Goal: Information Seeking & Learning: Learn about a topic

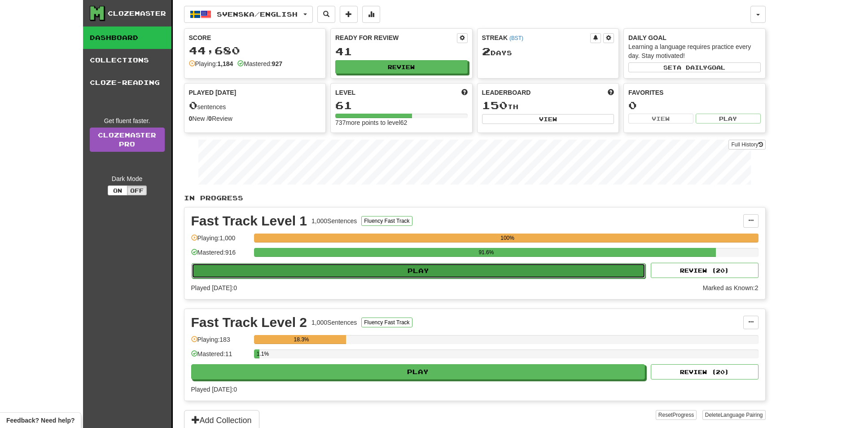
click at [465, 276] on button "Play" at bounding box center [419, 270] width 454 height 15
select select "**"
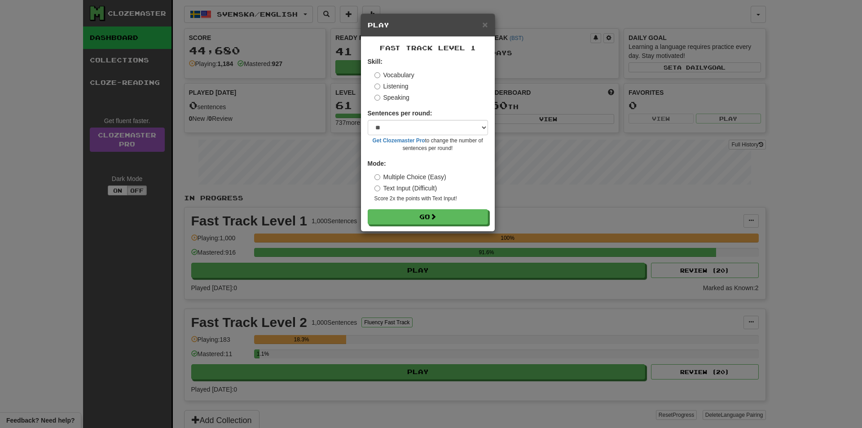
click at [448, 225] on div "Fast Track Level 1 Skill: Vocabulary Listening Speaking Sentences per round: * …" at bounding box center [428, 134] width 134 height 194
click at [445, 216] on button "Go" at bounding box center [428, 217] width 120 height 15
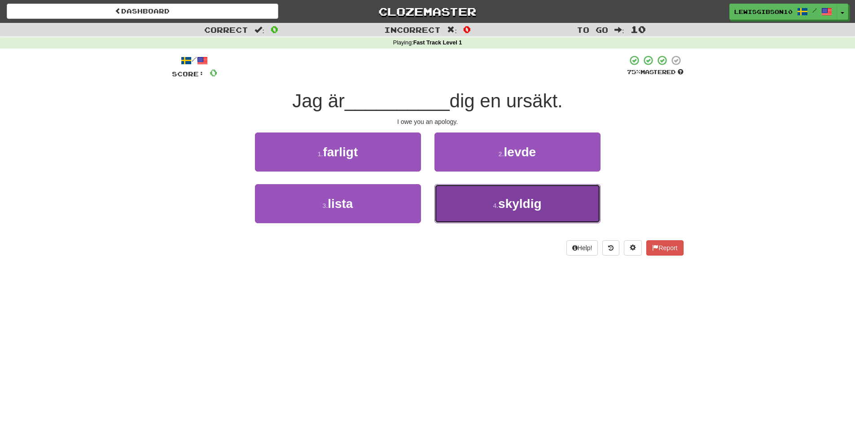
click at [458, 204] on button "4 . skyldig" at bounding box center [518, 203] width 166 height 39
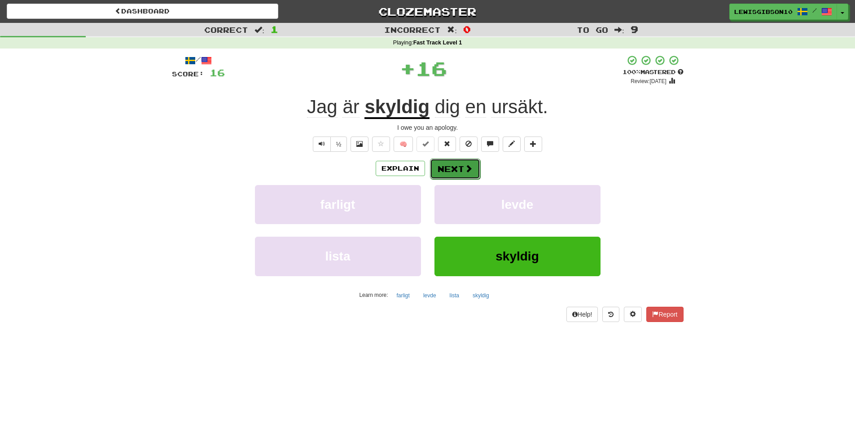
click at [465, 171] on span at bounding box center [469, 168] width 8 height 8
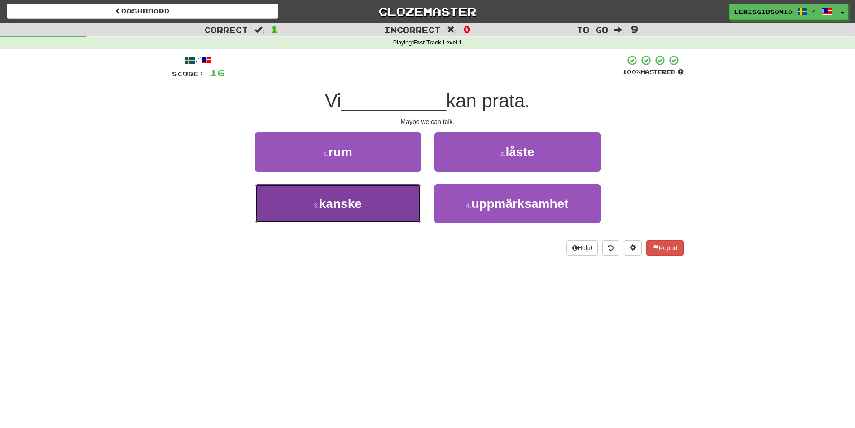
click at [406, 198] on button "3 . kanske" at bounding box center [338, 203] width 166 height 39
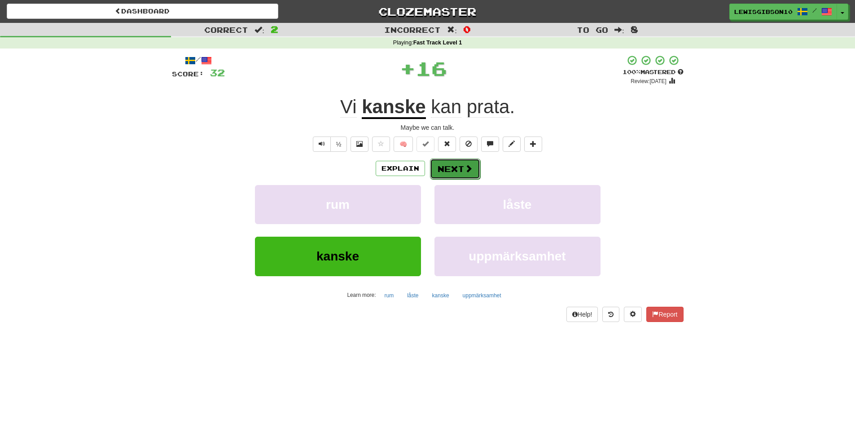
click at [471, 170] on span at bounding box center [469, 168] width 8 height 8
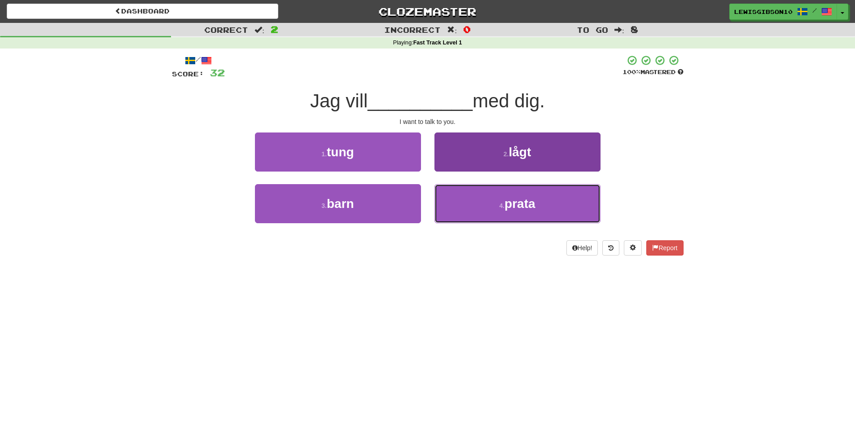
click at [476, 201] on button "4 . prata" at bounding box center [518, 203] width 166 height 39
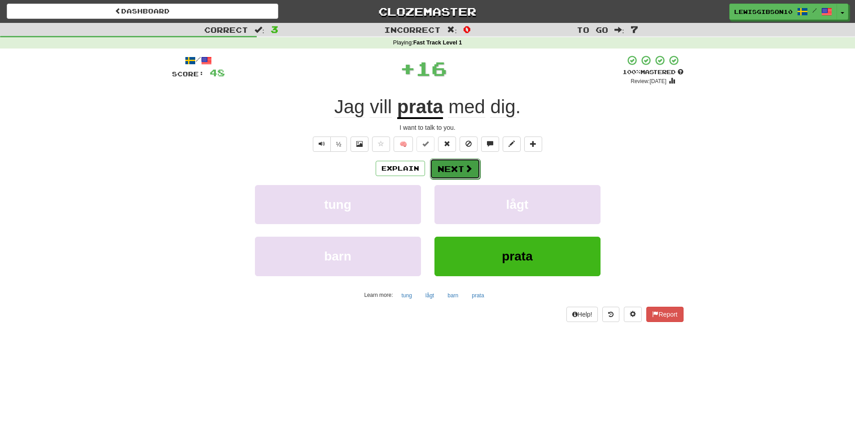
click at [465, 166] on span at bounding box center [469, 168] width 8 height 8
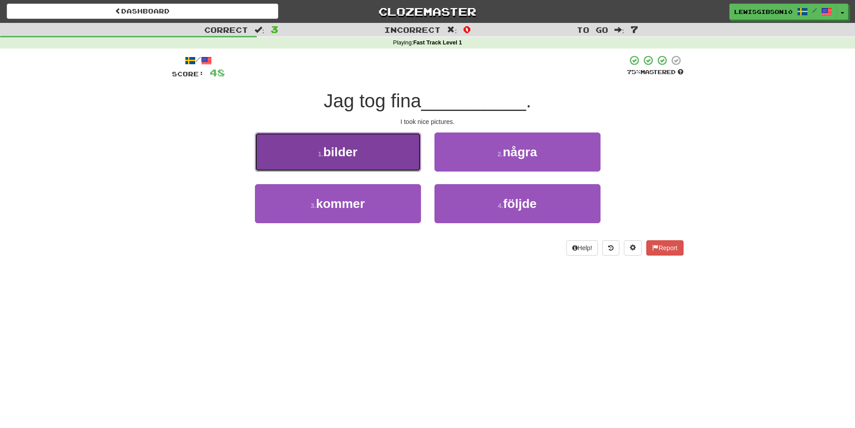
click at [370, 160] on button "1 . bilder" at bounding box center [338, 151] width 166 height 39
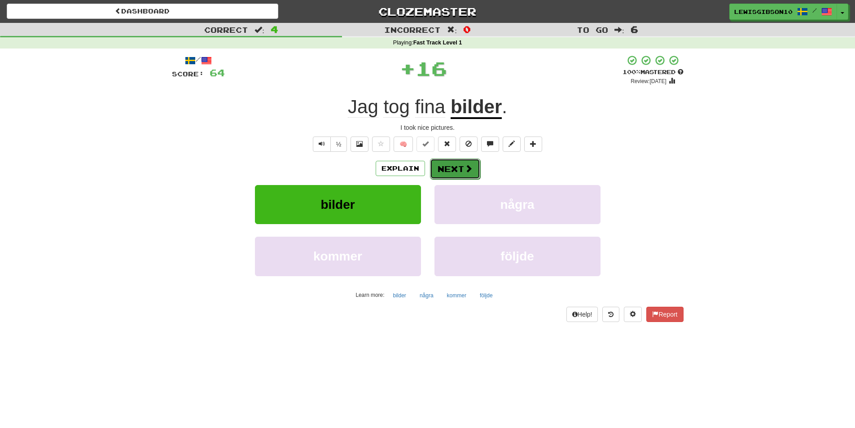
click at [466, 171] on span at bounding box center [469, 168] width 8 height 8
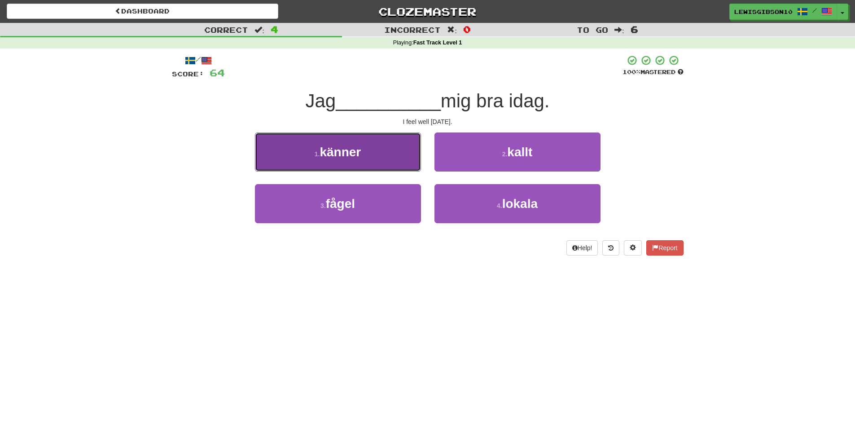
click at [400, 163] on button "1 . känner" at bounding box center [338, 151] width 166 height 39
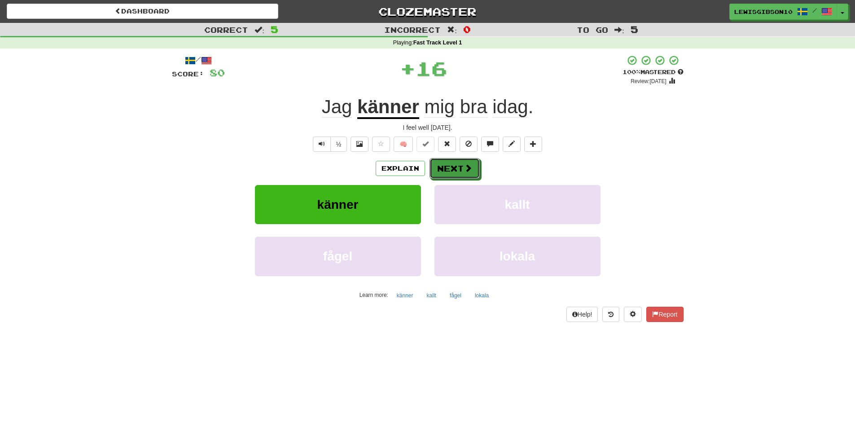
click at [456, 163] on button "Next" at bounding box center [455, 168] width 50 height 21
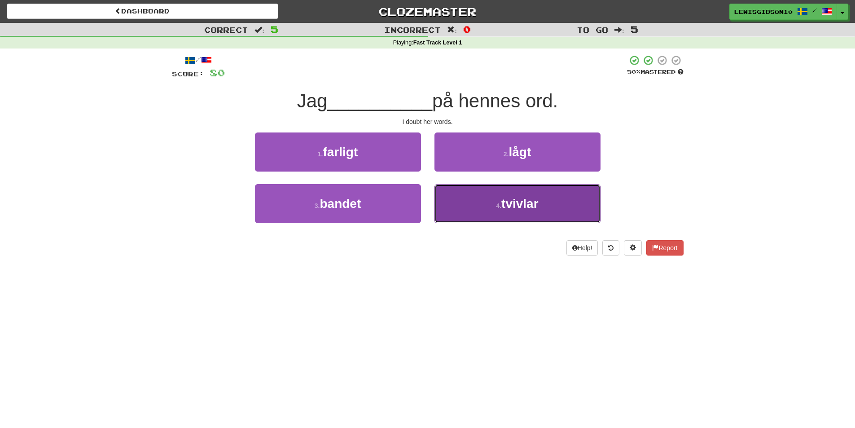
click at [475, 208] on button "4 . tvivlar" at bounding box center [518, 203] width 166 height 39
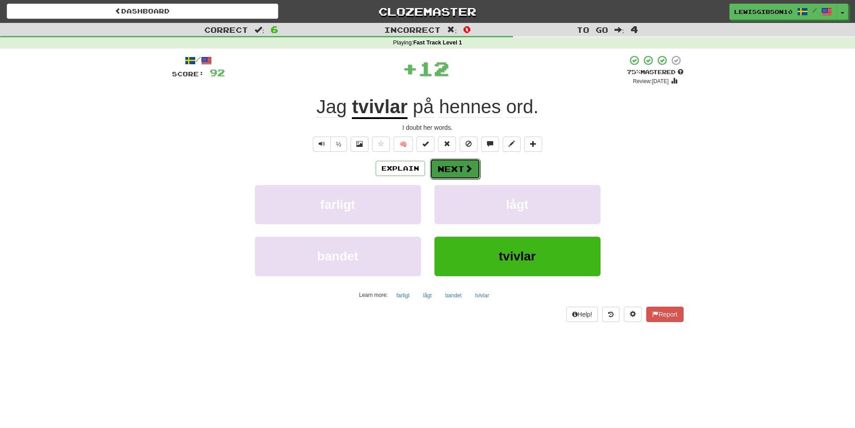
click at [465, 165] on span at bounding box center [469, 168] width 8 height 8
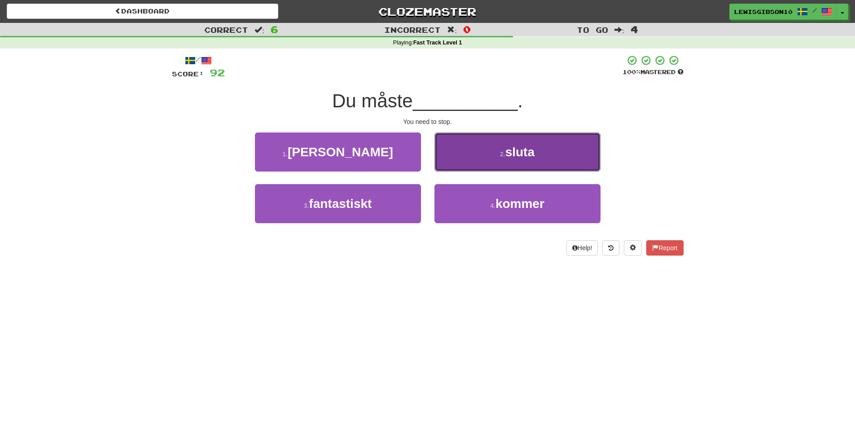
click at [467, 165] on button "2 . sluta" at bounding box center [518, 151] width 166 height 39
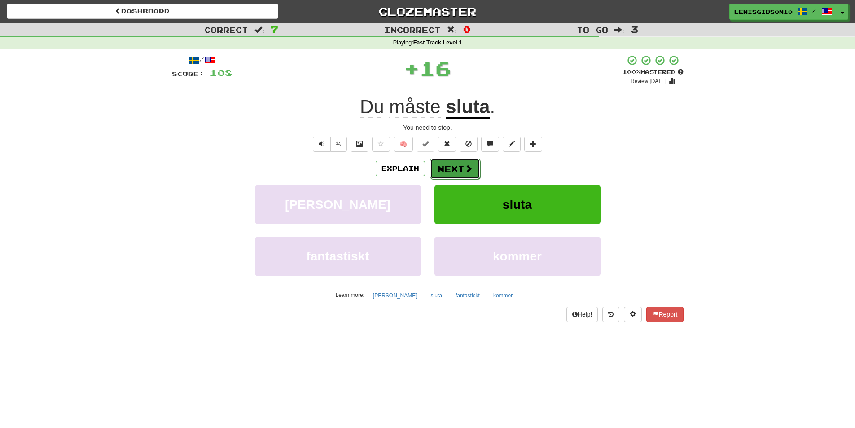
click at [455, 170] on button "Next" at bounding box center [455, 168] width 50 height 21
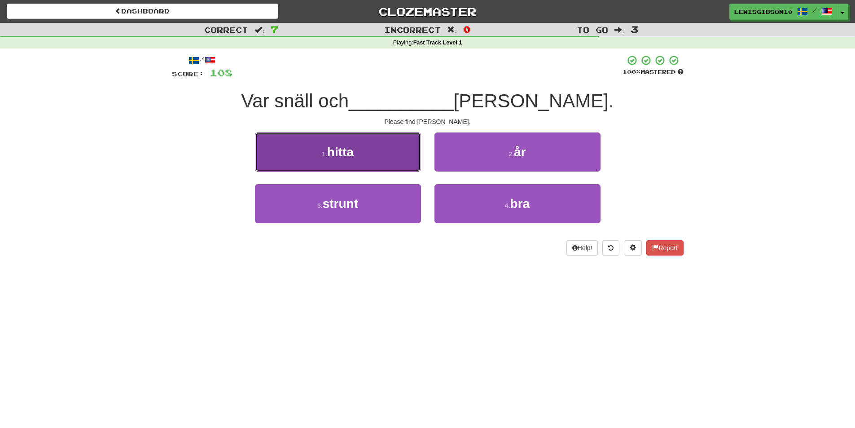
click at [391, 168] on button "1 . hitta" at bounding box center [338, 151] width 166 height 39
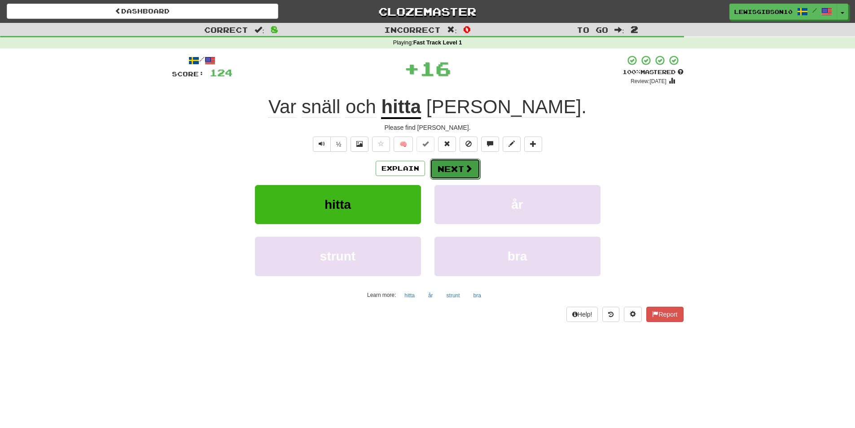
click at [448, 172] on button "Next" at bounding box center [455, 168] width 50 height 21
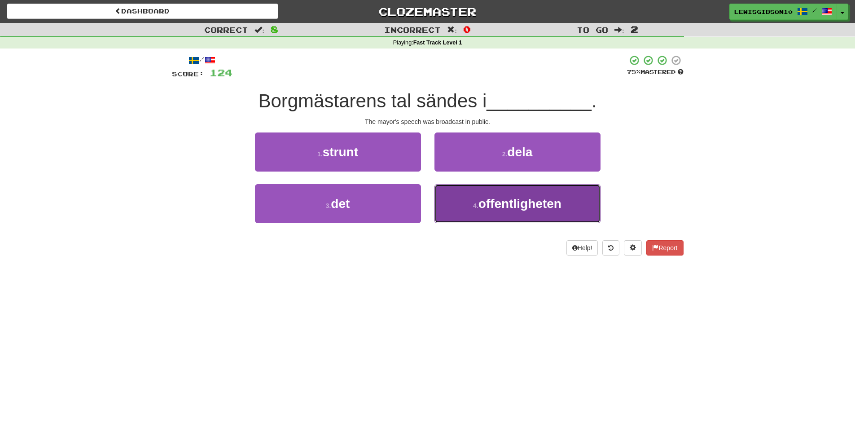
click at [457, 200] on button "4 . offentligheten" at bounding box center [518, 203] width 166 height 39
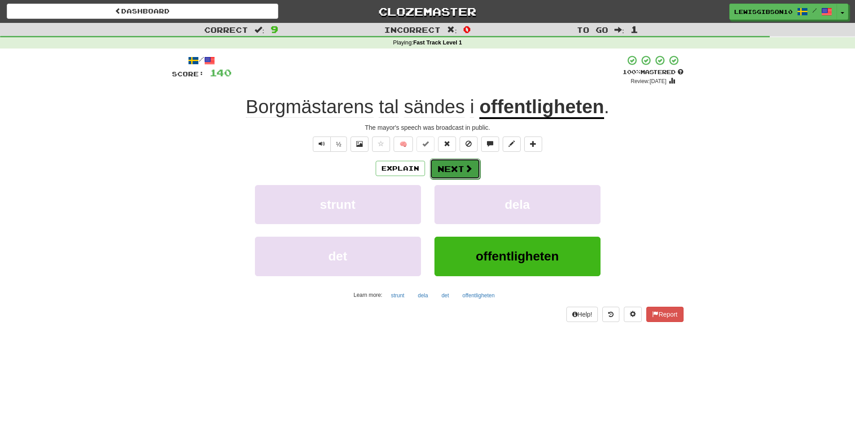
click at [453, 175] on button "Next" at bounding box center [455, 168] width 50 height 21
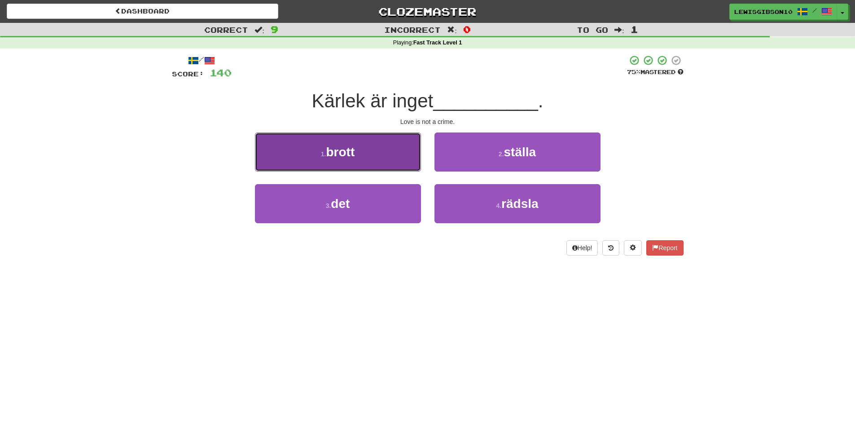
click at [386, 141] on button "1 . brott" at bounding box center [338, 151] width 166 height 39
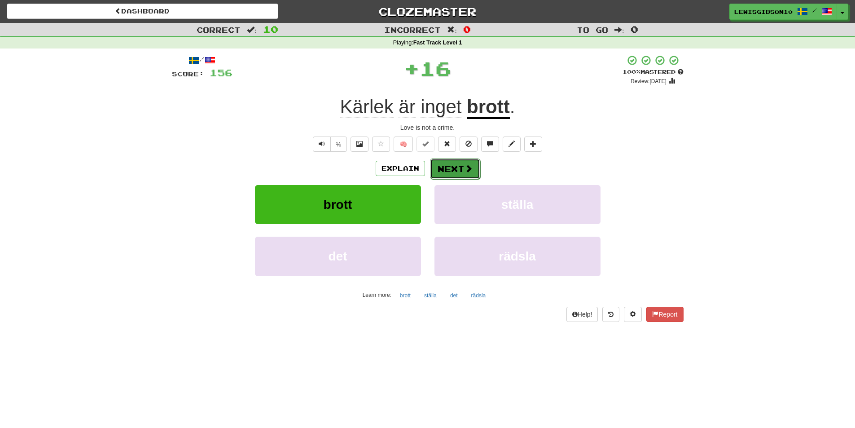
click at [445, 168] on button "Next" at bounding box center [455, 168] width 50 height 21
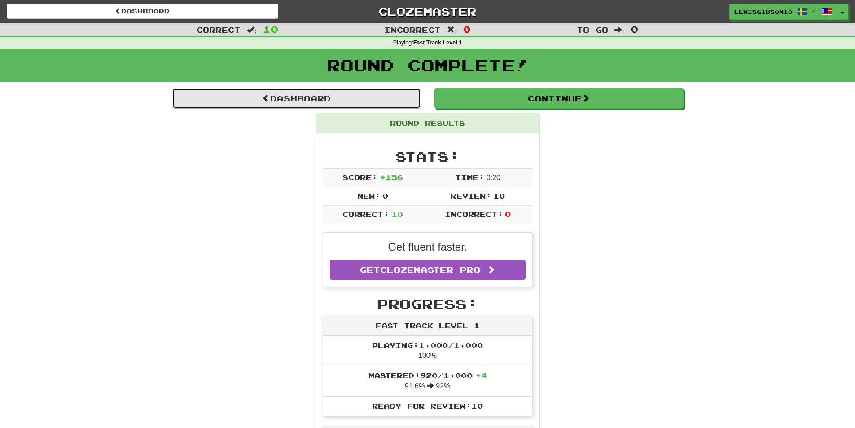
click at [378, 103] on link "Dashboard" at bounding box center [296, 98] width 249 height 21
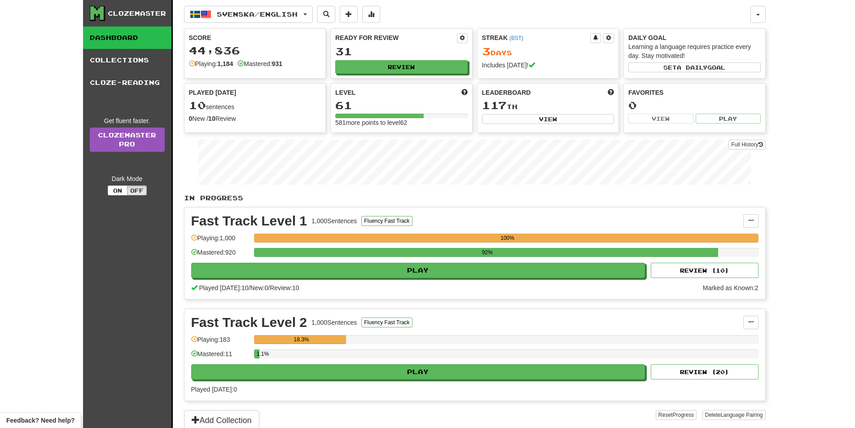
click at [431, 360] on div "1.1%" at bounding box center [506, 356] width 505 height 15
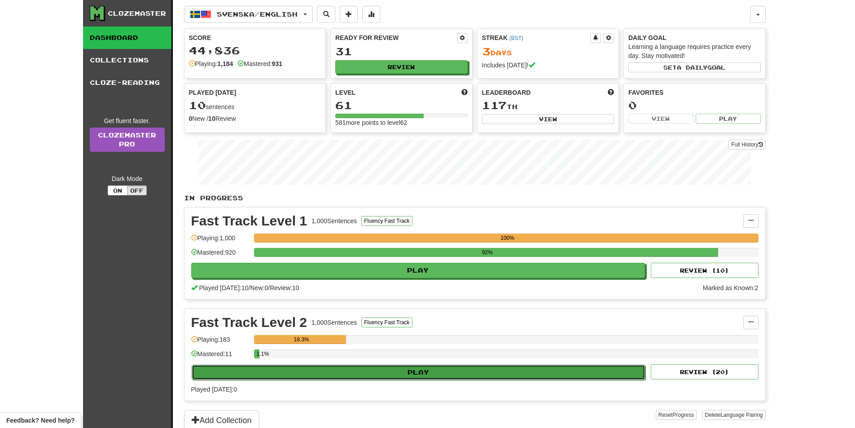
click at [432, 367] on button "Play" at bounding box center [419, 372] width 454 height 15
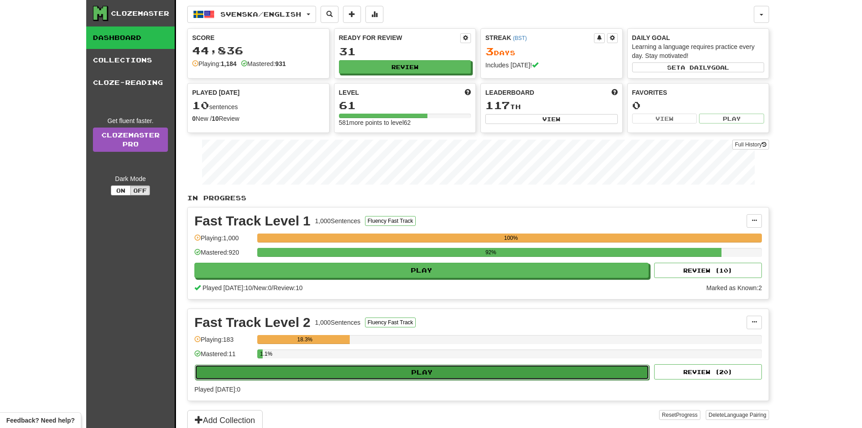
select select "**"
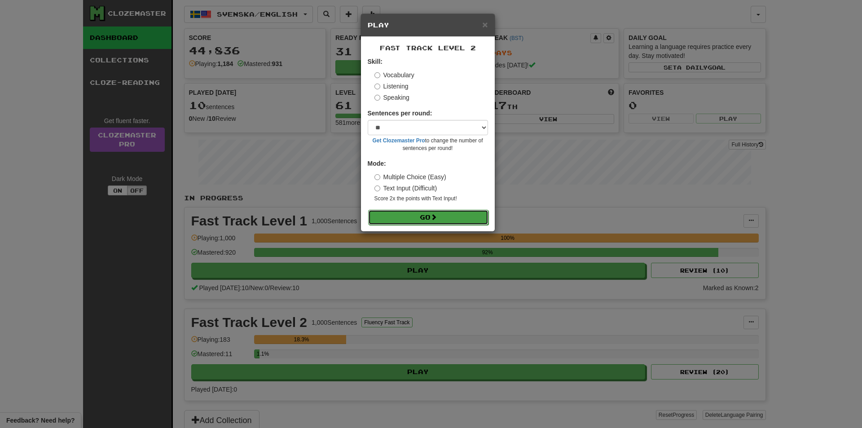
click at [441, 214] on button "Go" at bounding box center [428, 217] width 120 height 15
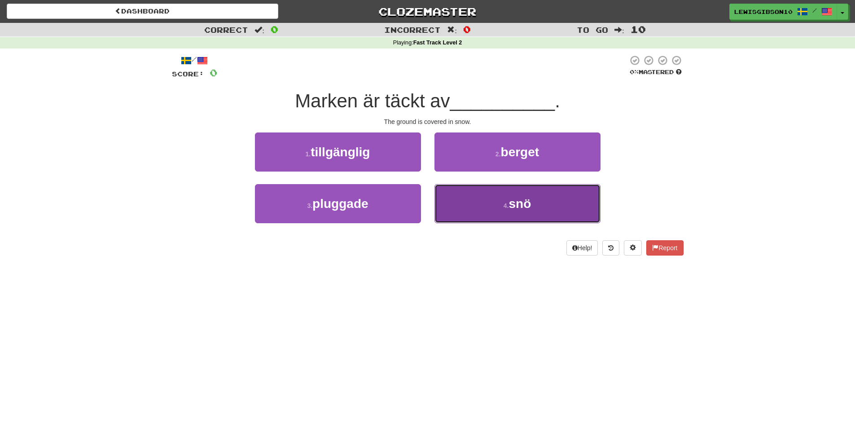
click at [472, 195] on button "4 . snö" at bounding box center [518, 203] width 166 height 39
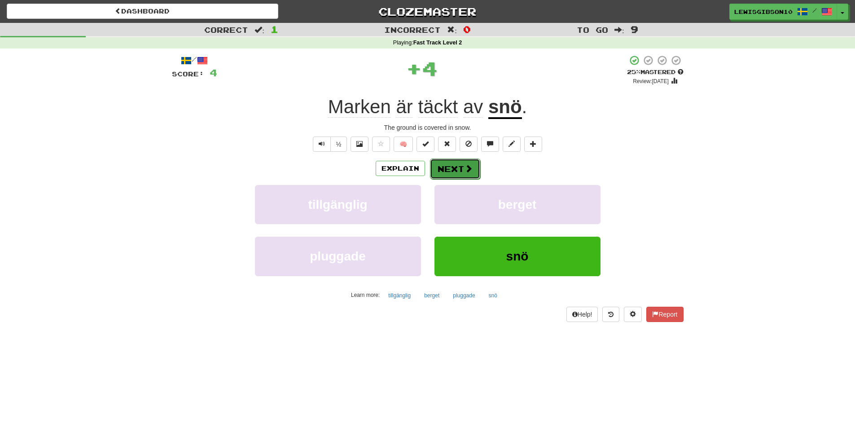
click at [461, 164] on button "Next" at bounding box center [455, 168] width 50 height 21
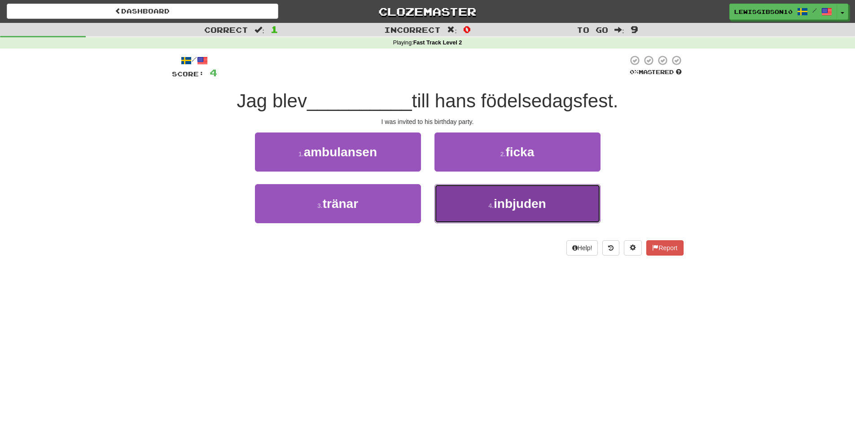
click at [476, 199] on button "4 . inbjuden" at bounding box center [518, 203] width 166 height 39
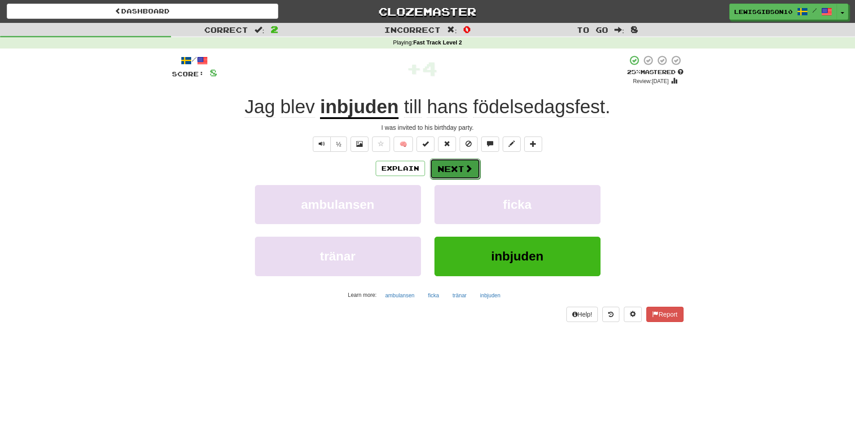
click at [463, 163] on button "Next" at bounding box center [455, 168] width 50 height 21
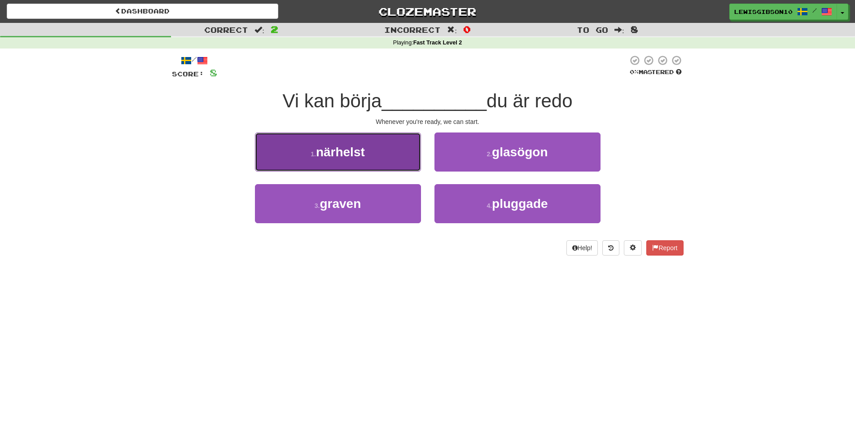
click at [404, 170] on button "1 . närhelst" at bounding box center [338, 151] width 166 height 39
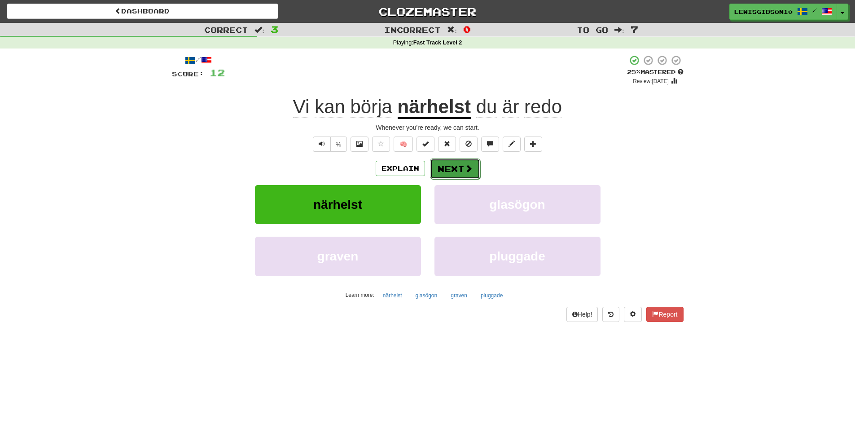
click at [458, 170] on button "Next" at bounding box center [455, 168] width 50 height 21
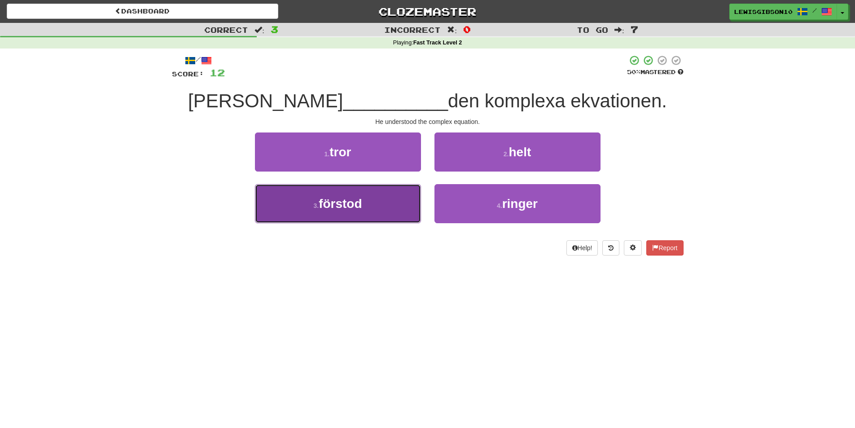
click at [392, 194] on button "3 . förstod" at bounding box center [338, 203] width 166 height 39
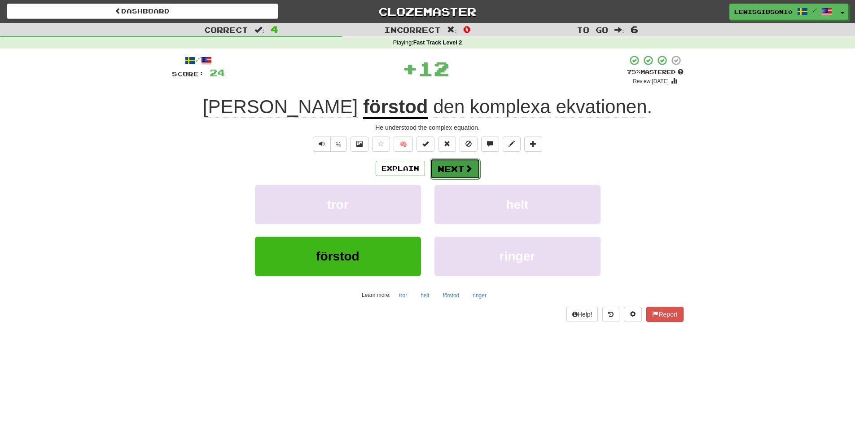
click at [448, 165] on button "Next" at bounding box center [455, 168] width 50 height 21
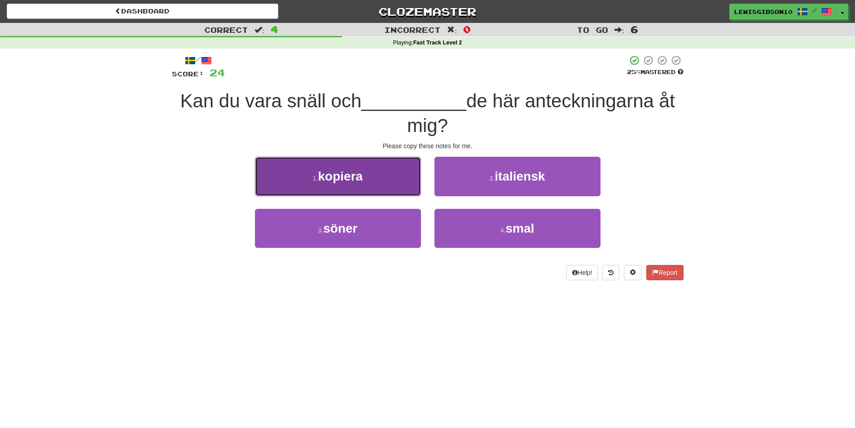
click at [404, 175] on button "1 . kopiera" at bounding box center [338, 176] width 166 height 39
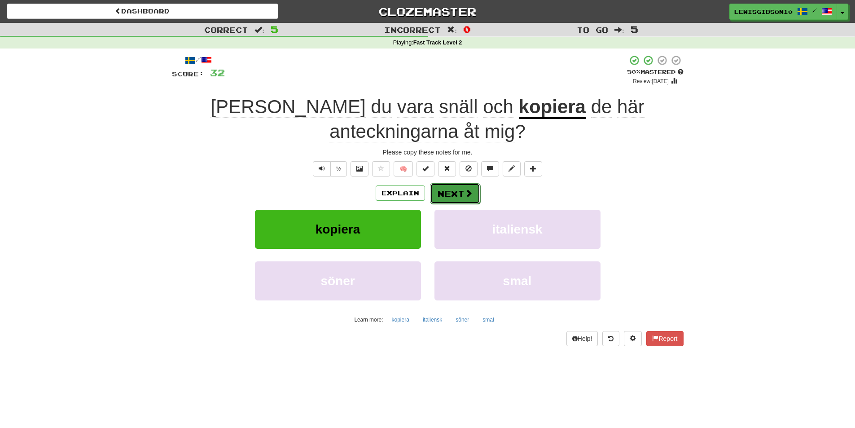
click at [462, 190] on button "Next" at bounding box center [455, 193] width 50 height 21
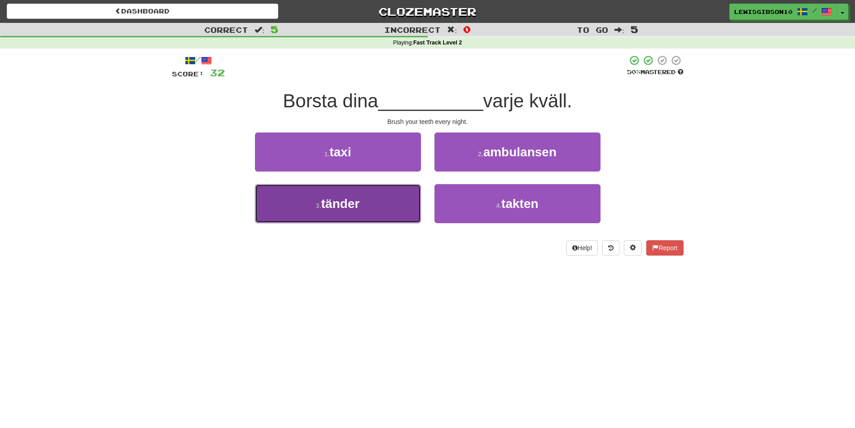
click at [399, 197] on button "3 . tänder" at bounding box center [338, 203] width 166 height 39
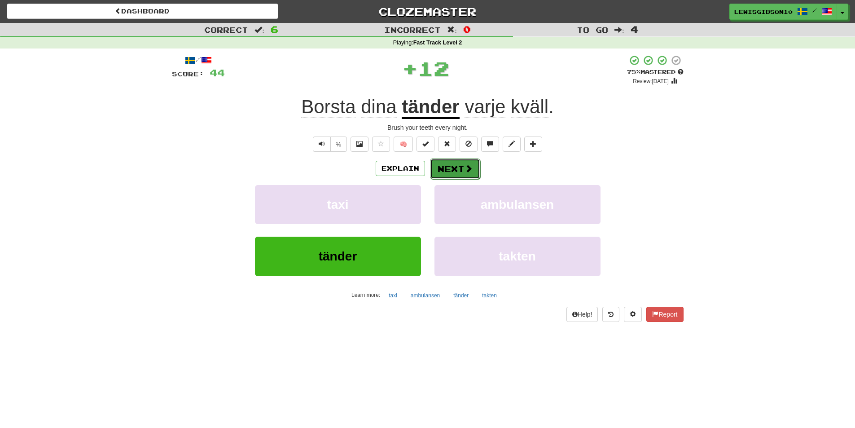
click at [467, 175] on button "Next" at bounding box center [455, 168] width 50 height 21
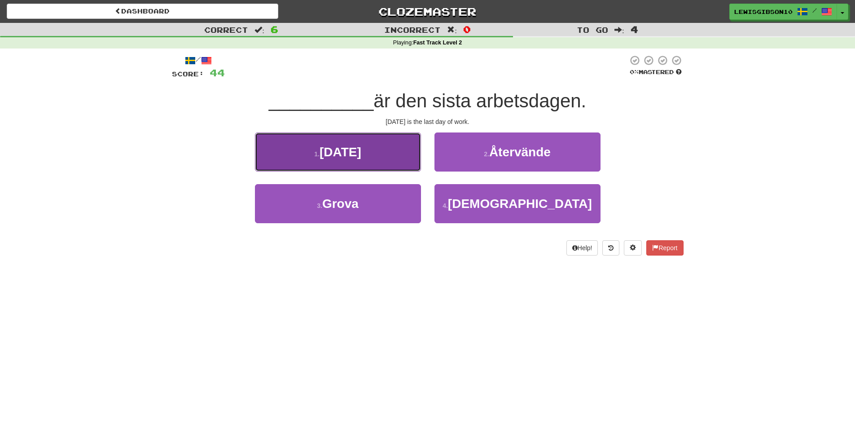
click at [403, 159] on button "1 . Fredag" at bounding box center [338, 151] width 166 height 39
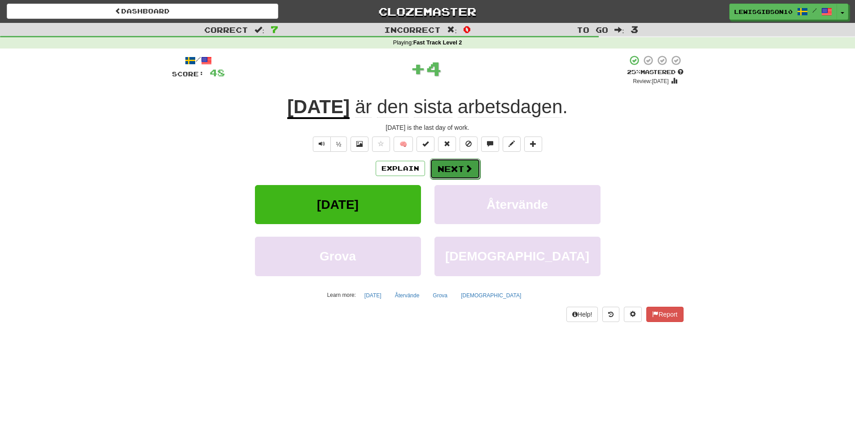
click at [451, 161] on button "Next" at bounding box center [455, 168] width 50 height 21
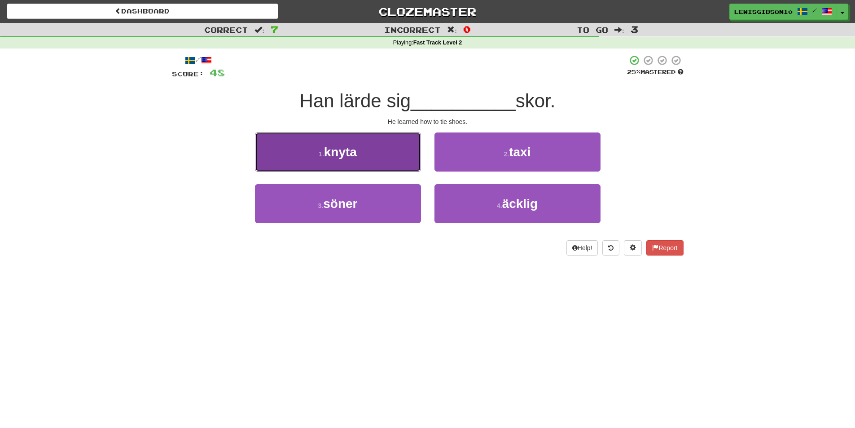
click at [393, 161] on button "1 . knyta" at bounding box center [338, 151] width 166 height 39
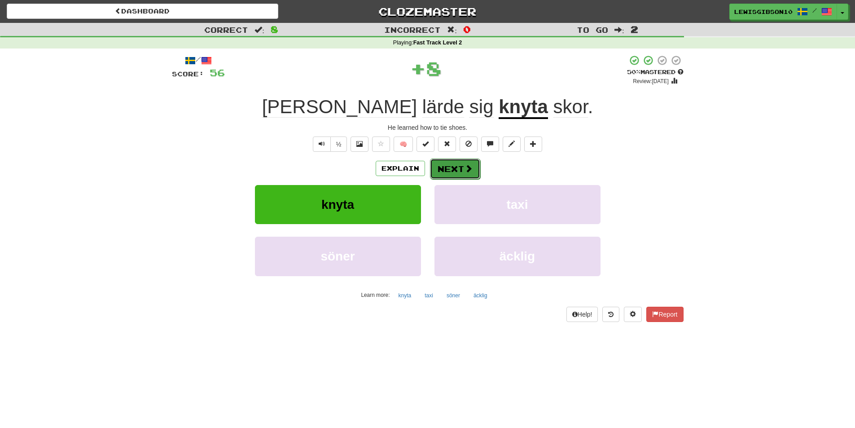
click at [460, 171] on button "Next" at bounding box center [455, 168] width 50 height 21
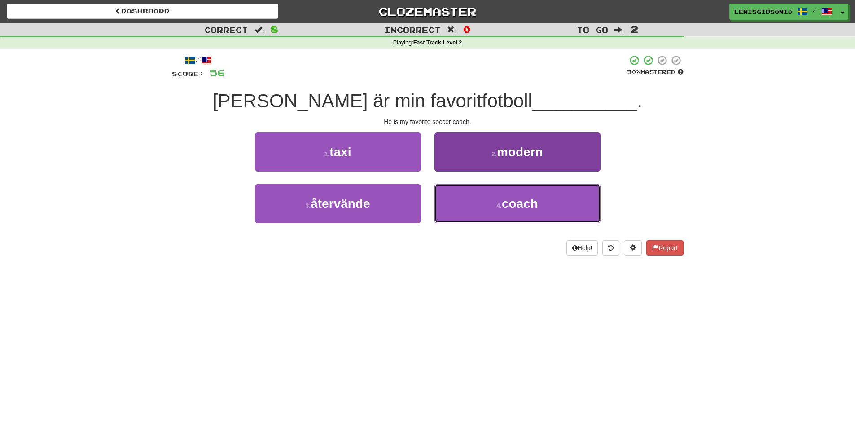
click at [457, 198] on button "4 . coach" at bounding box center [518, 203] width 166 height 39
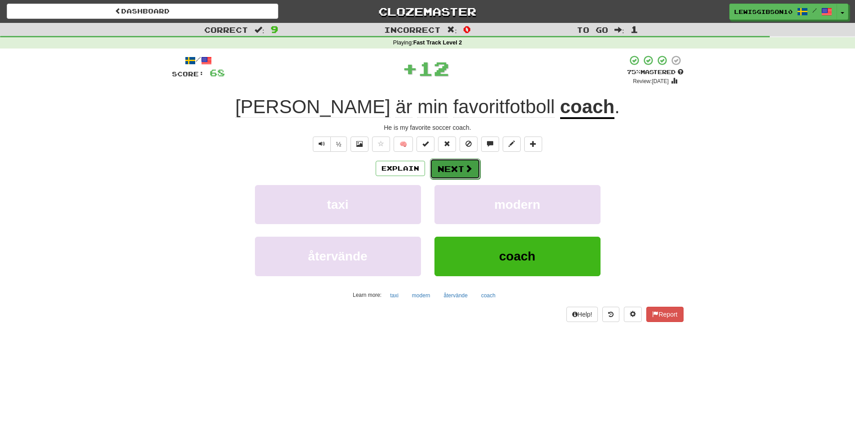
click at [458, 168] on button "Next" at bounding box center [455, 168] width 50 height 21
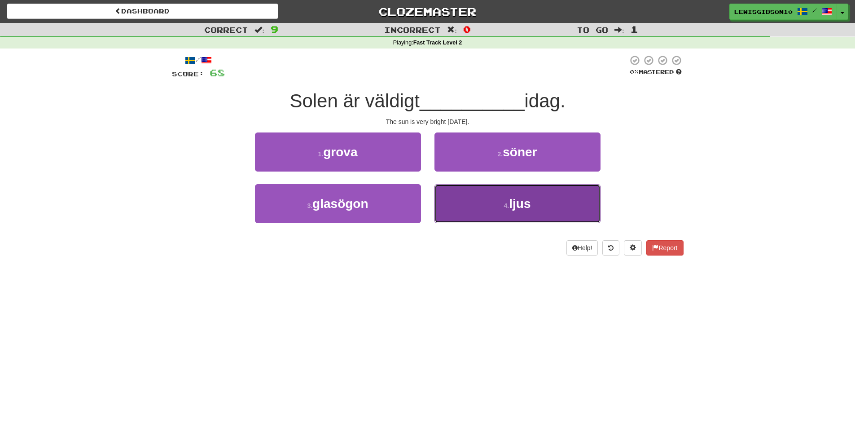
click at [459, 192] on button "4 . ljus" at bounding box center [518, 203] width 166 height 39
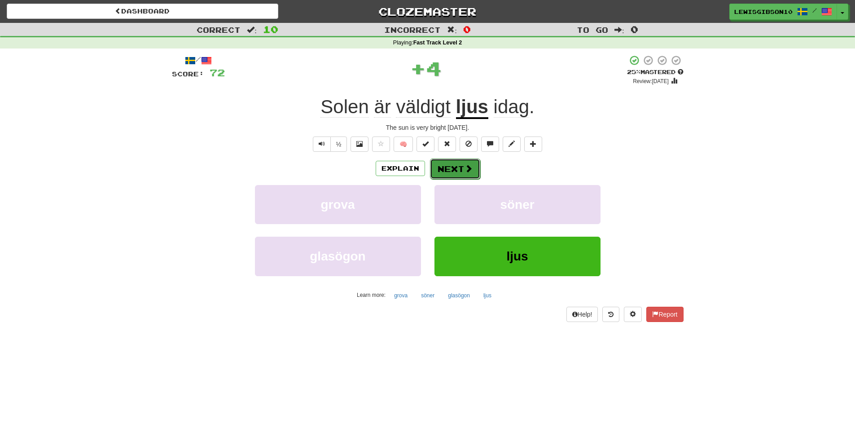
click at [467, 164] on span at bounding box center [469, 168] width 8 height 8
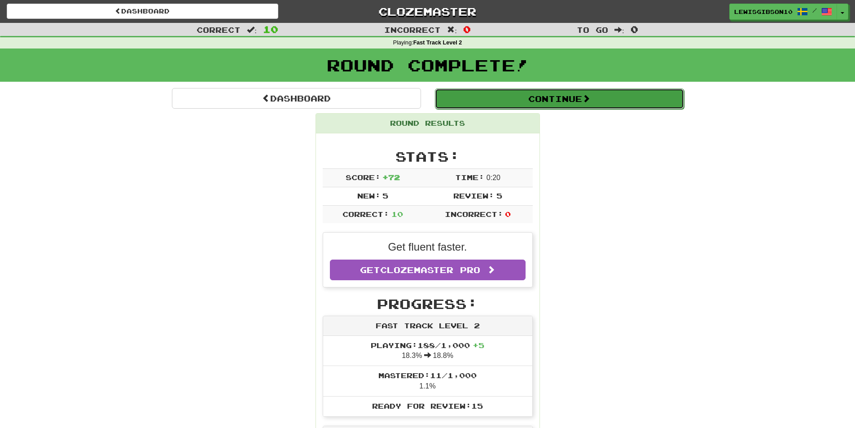
click at [515, 108] on button "Continue" at bounding box center [559, 98] width 249 height 21
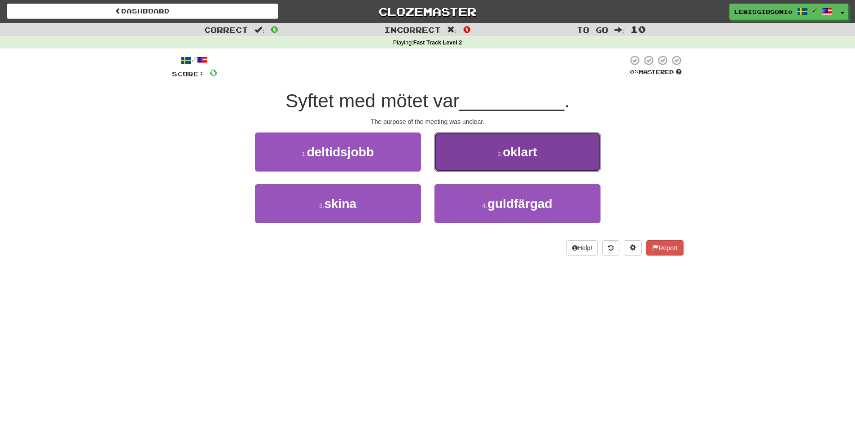
click at [474, 161] on button "2 . oklart" at bounding box center [518, 151] width 166 height 39
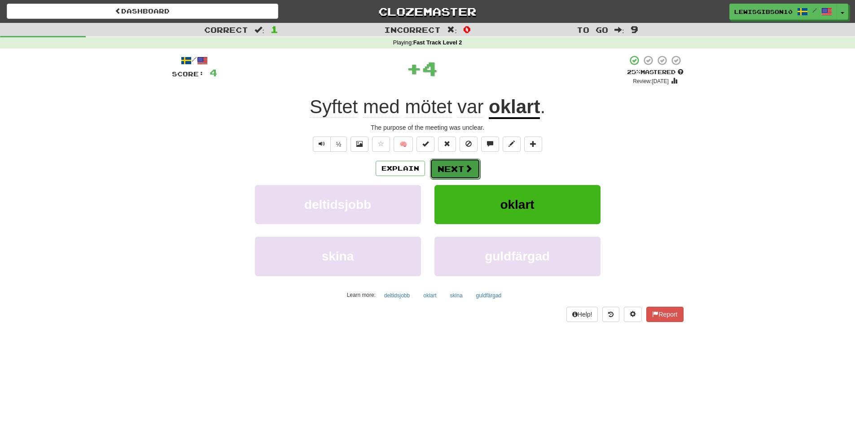
click at [472, 167] on button "Next" at bounding box center [455, 168] width 50 height 21
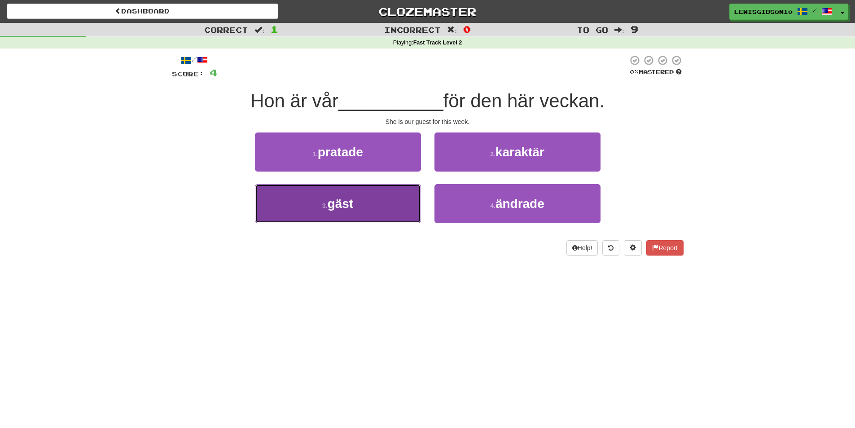
click at [394, 189] on button "3 . gäst" at bounding box center [338, 203] width 166 height 39
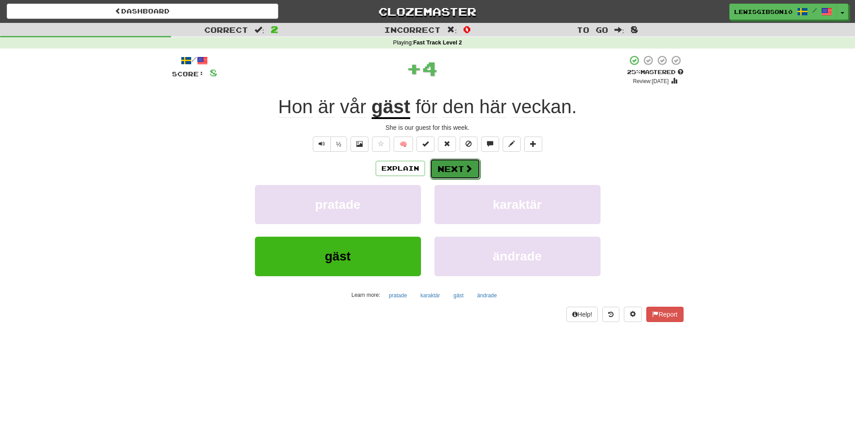
click at [476, 162] on button "Next" at bounding box center [455, 168] width 50 height 21
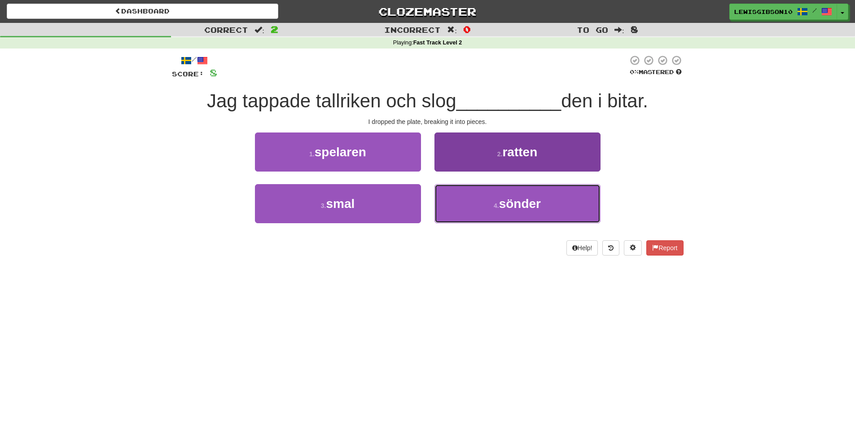
click at [464, 202] on button "4 . sönder" at bounding box center [518, 203] width 166 height 39
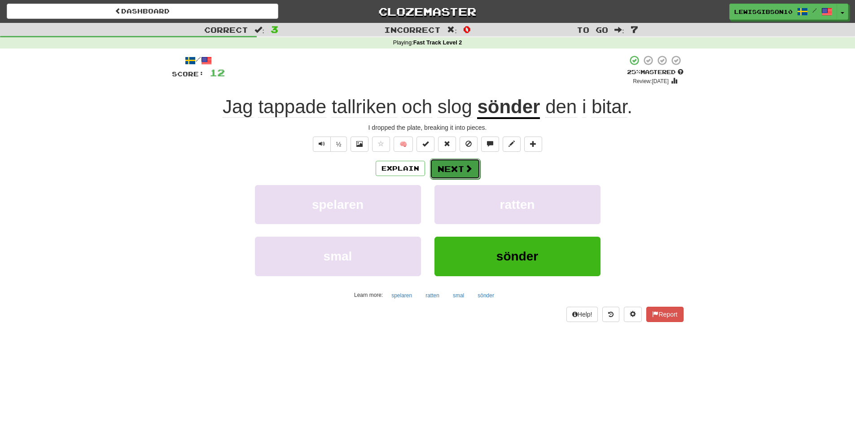
click at [461, 167] on button "Next" at bounding box center [455, 168] width 50 height 21
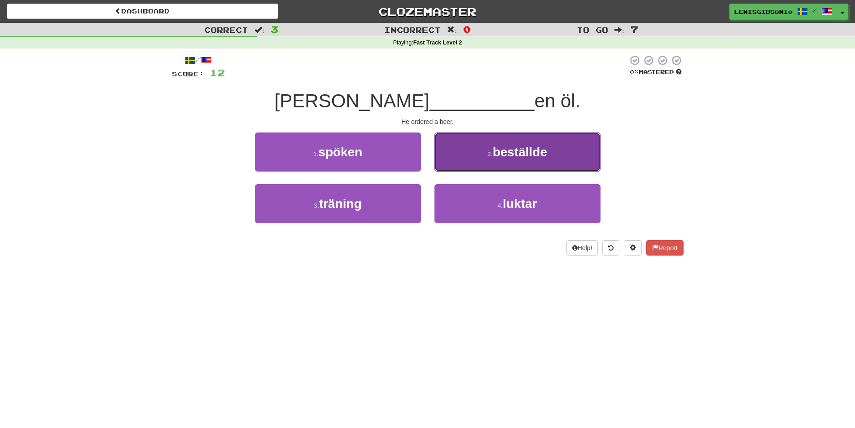
click at [461, 163] on button "2 . beställde" at bounding box center [518, 151] width 166 height 39
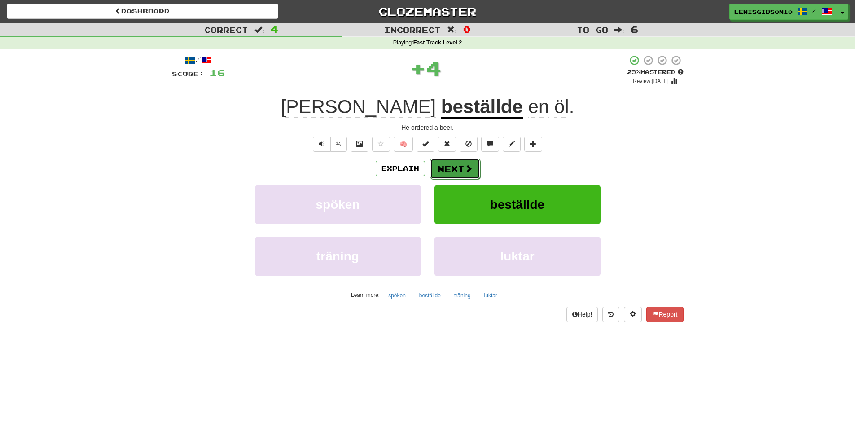
click at [453, 172] on button "Next" at bounding box center [455, 168] width 50 height 21
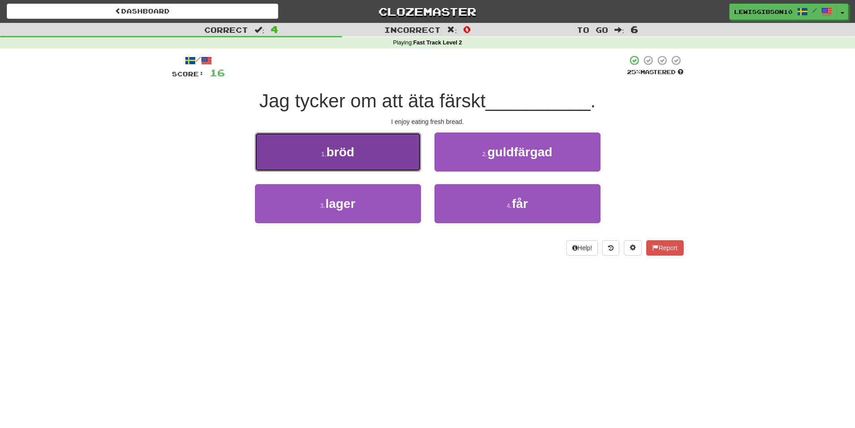
click at [390, 161] on button "1 . bröd" at bounding box center [338, 151] width 166 height 39
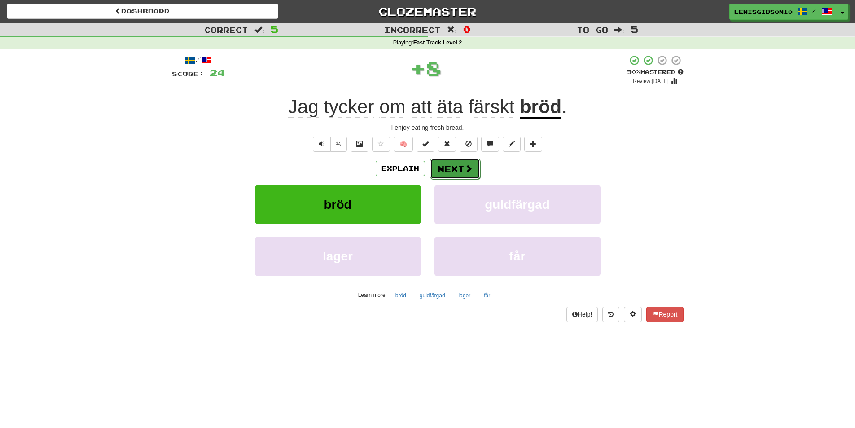
click at [458, 167] on button "Next" at bounding box center [455, 168] width 50 height 21
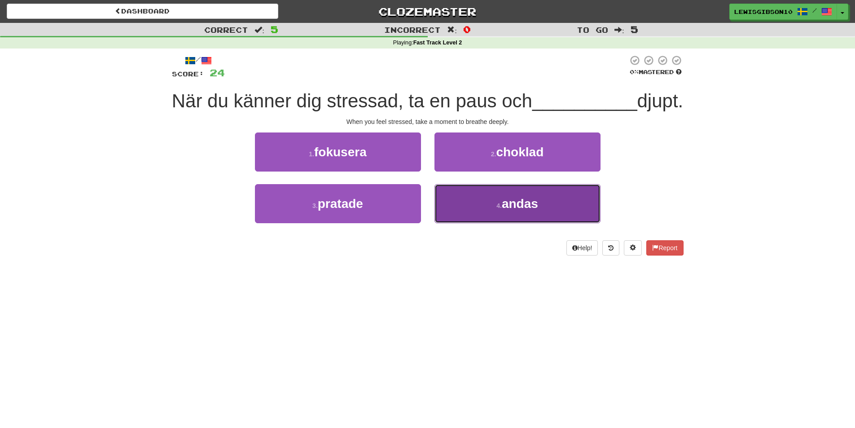
click at [480, 213] on button "4 . andas" at bounding box center [518, 203] width 166 height 39
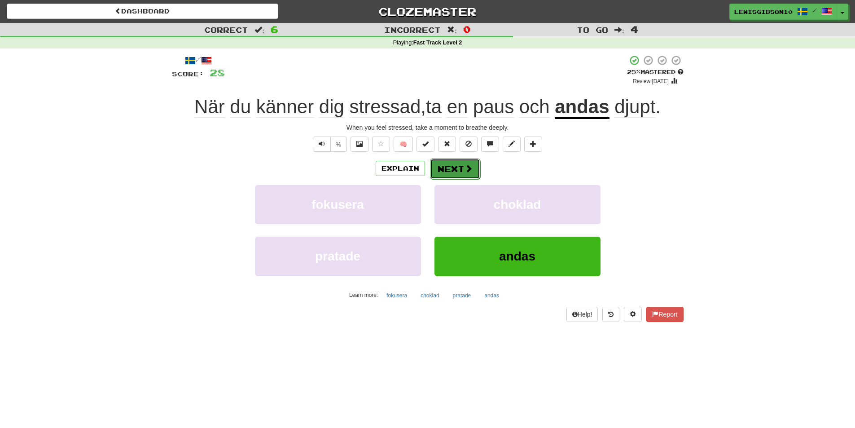
click at [475, 172] on button "Next" at bounding box center [455, 168] width 50 height 21
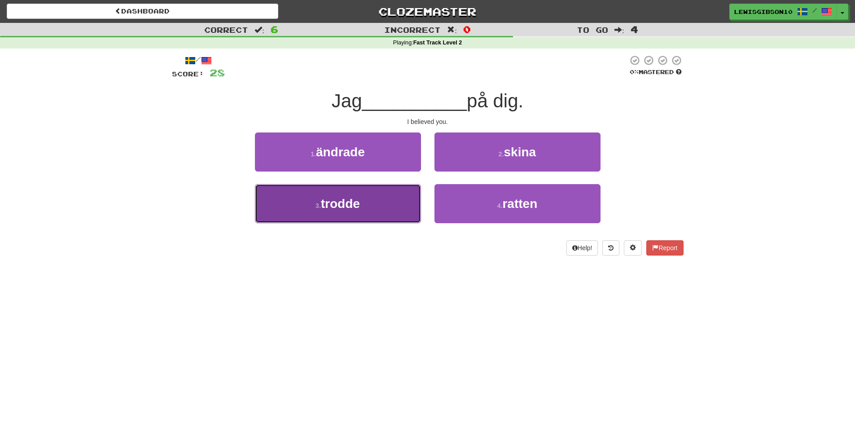
click at [408, 198] on button "3 . trodde" at bounding box center [338, 203] width 166 height 39
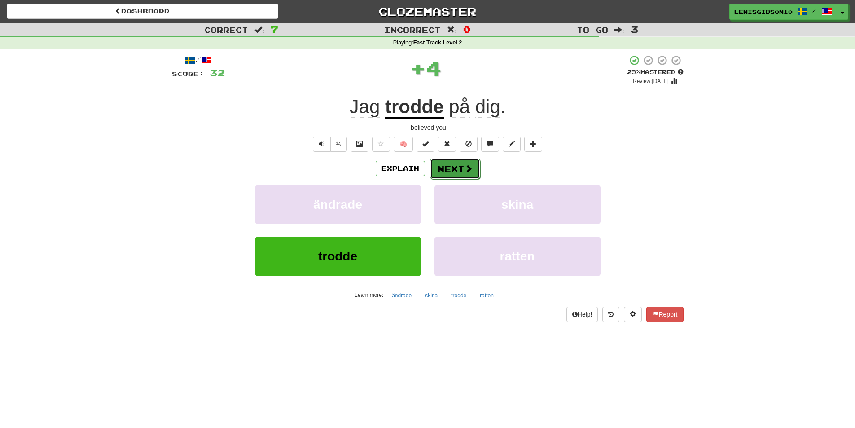
click at [455, 168] on button "Next" at bounding box center [455, 168] width 50 height 21
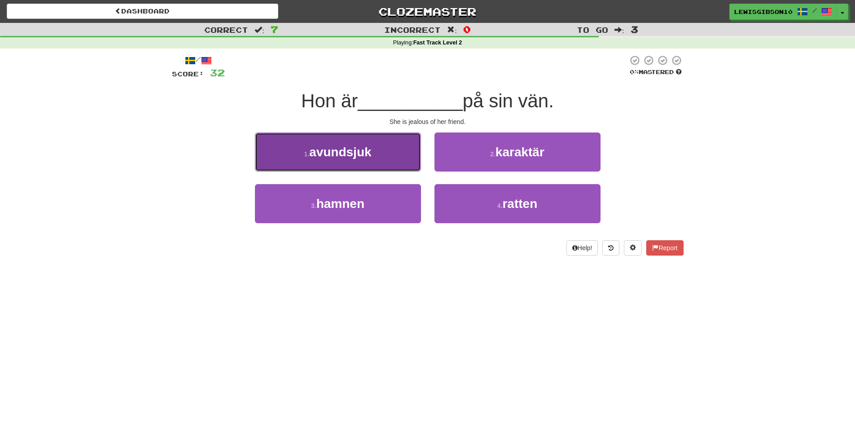
click at [413, 161] on button "1 . avundsjuk" at bounding box center [338, 151] width 166 height 39
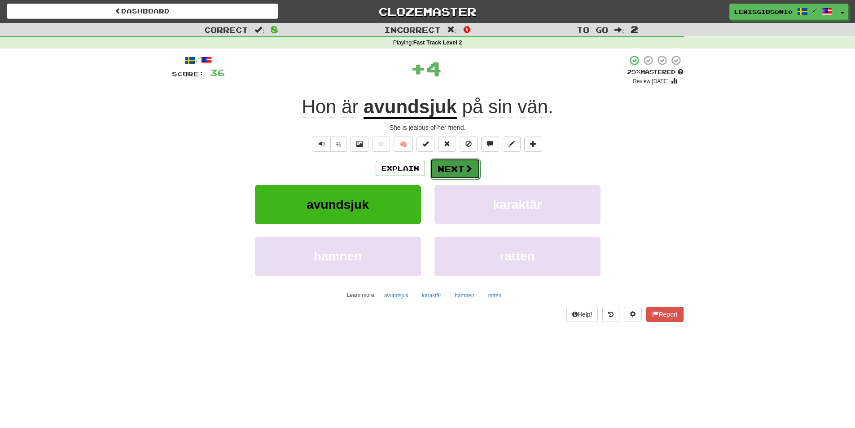
click at [465, 165] on span at bounding box center [469, 168] width 8 height 8
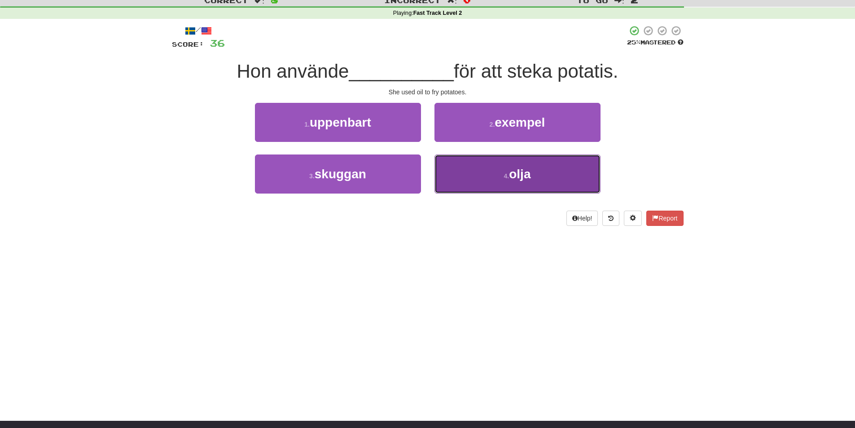
click at [469, 202] on div "/ Score: 36 25 % Mastered Hon använde __________ för att steka potatis. She use…" at bounding box center [428, 125] width 512 height 201
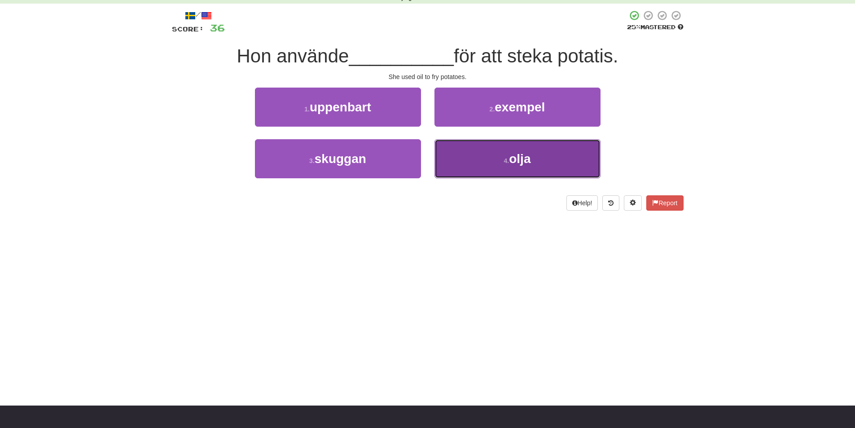
click at [482, 166] on button "4 . olja" at bounding box center [518, 158] width 166 height 39
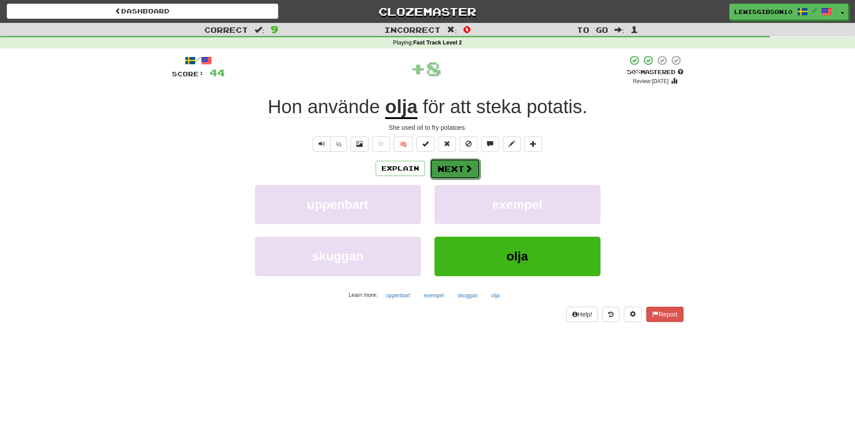
click at [469, 167] on span at bounding box center [469, 168] width 8 height 8
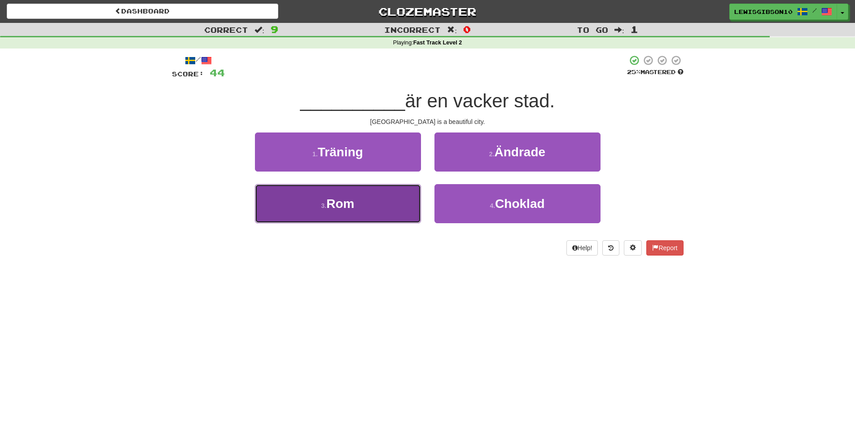
click at [396, 197] on button "3 . Rom" at bounding box center [338, 203] width 166 height 39
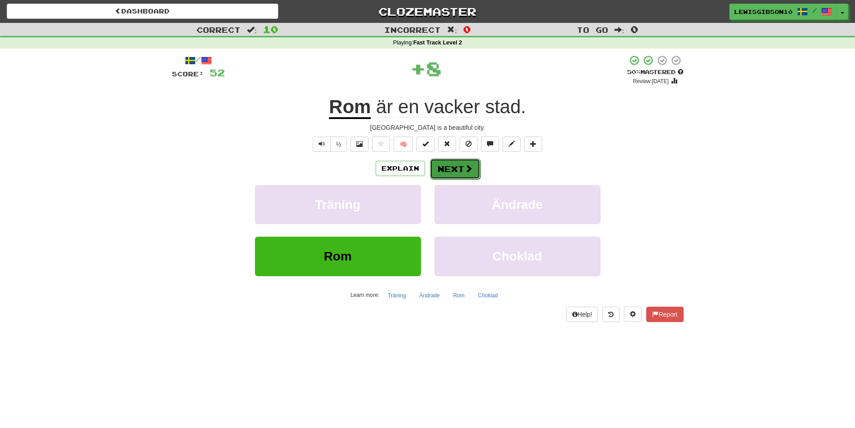
click at [467, 168] on span at bounding box center [469, 168] width 8 height 8
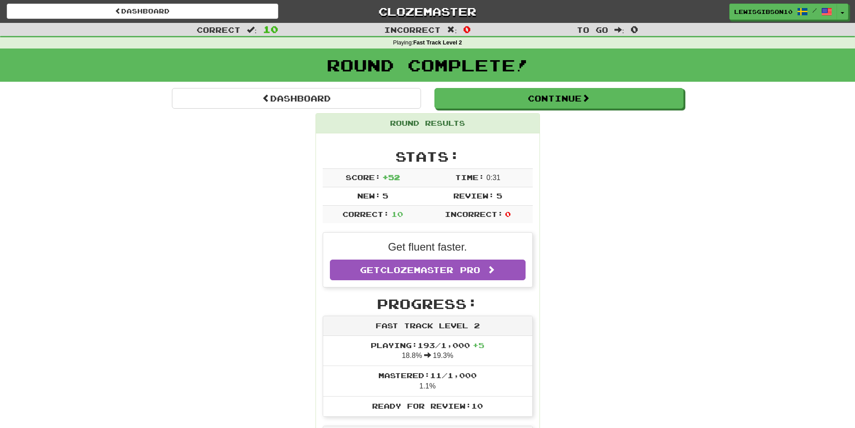
scroll to position [135, 0]
